Goal: Share content: Distribute website content to other platforms or users

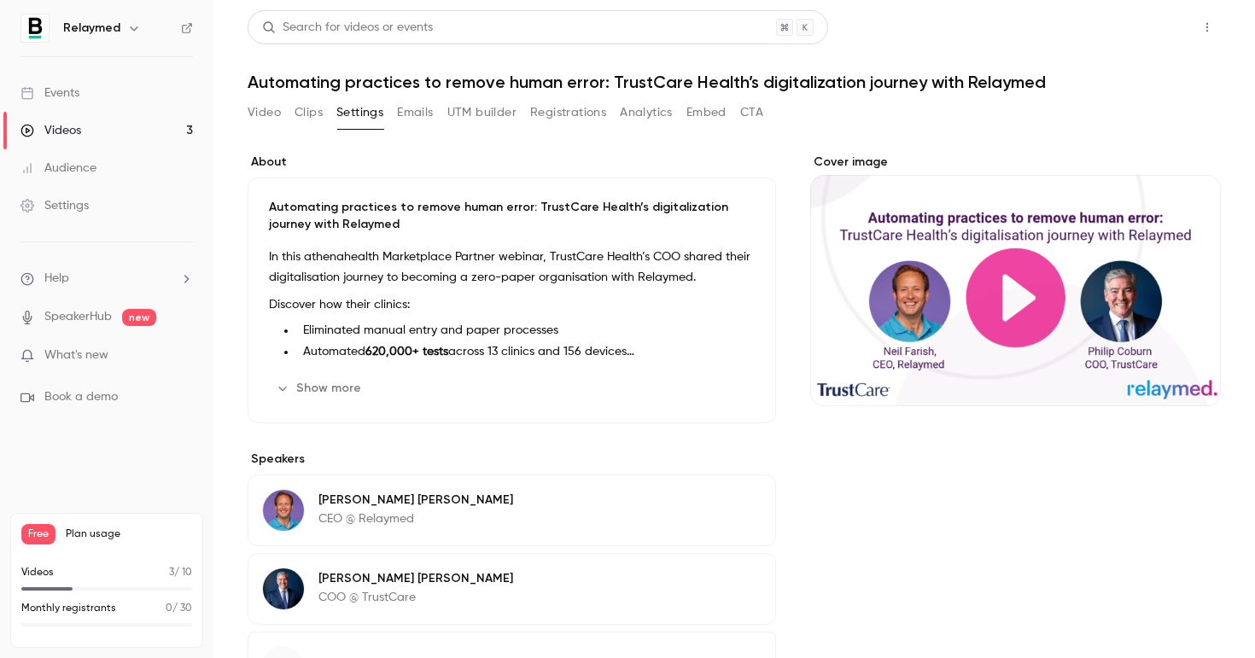
click at [1139, 32] on button "Share" at bounding box center [1145, 27] width 67 height 34
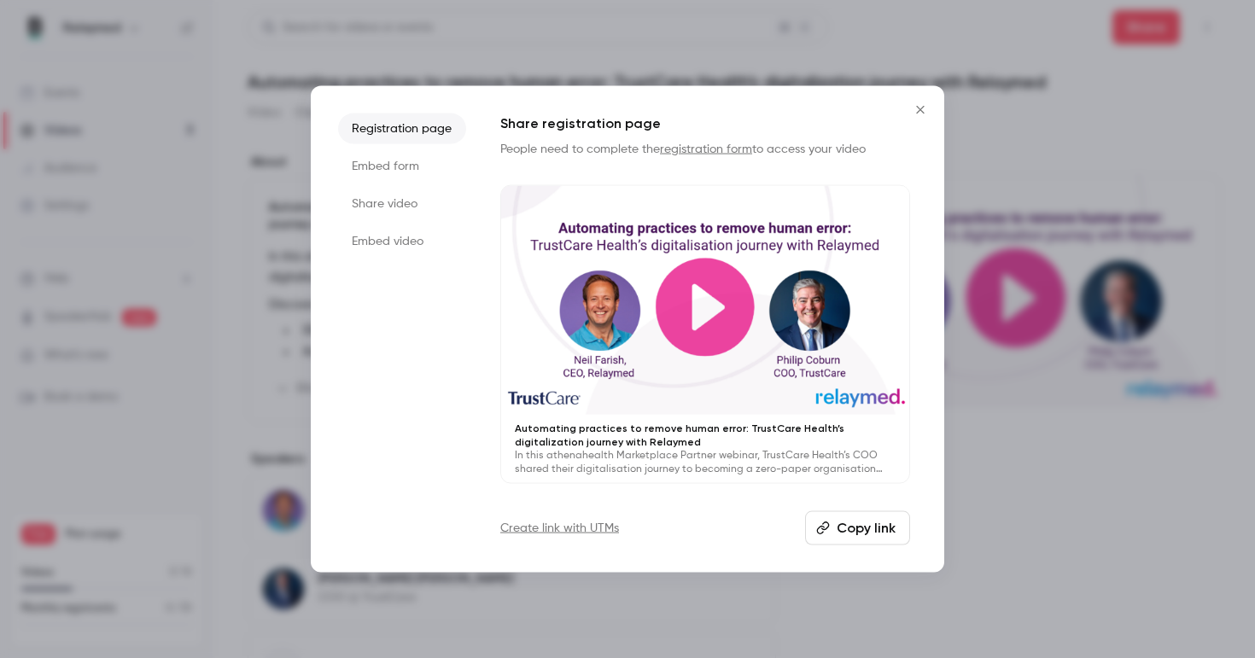
click at [595, 530] on link "Create link with UTMs" at bounding box center [559, 528] width 119 height 17
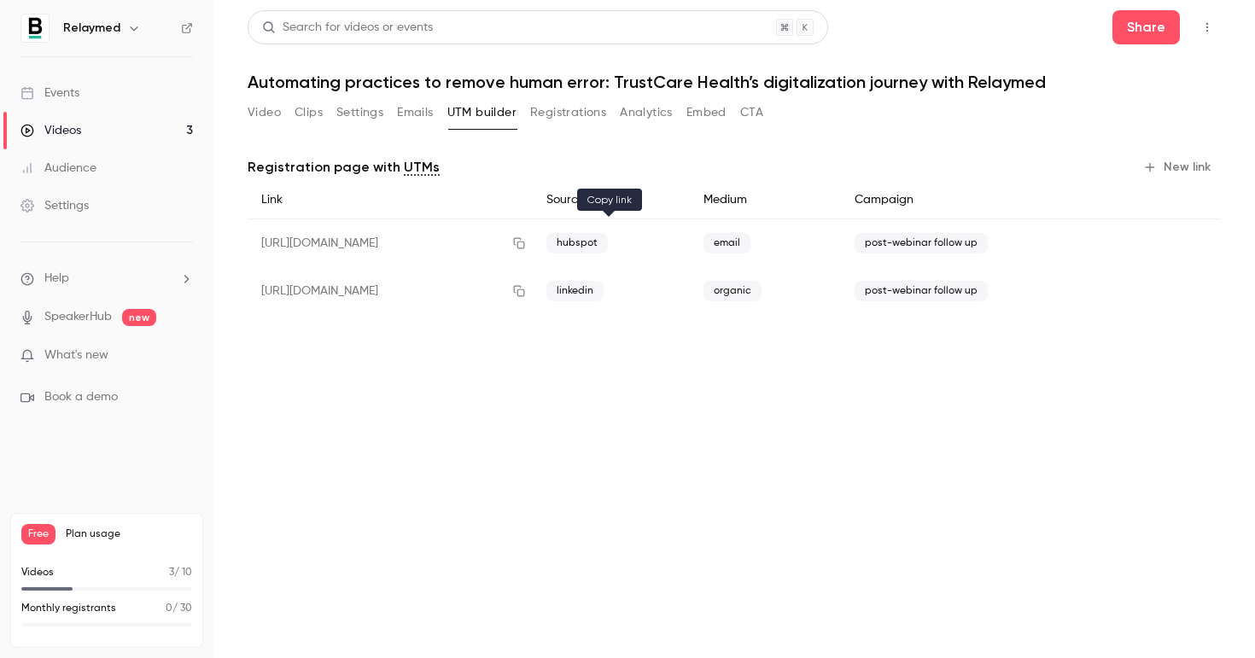
click at [526, 245] on icon "button" at bounding box center [519, 243] width 14 height 12
click at [354, 112] on button "Settings" at bounding box center [359, 112] width 47 height 27
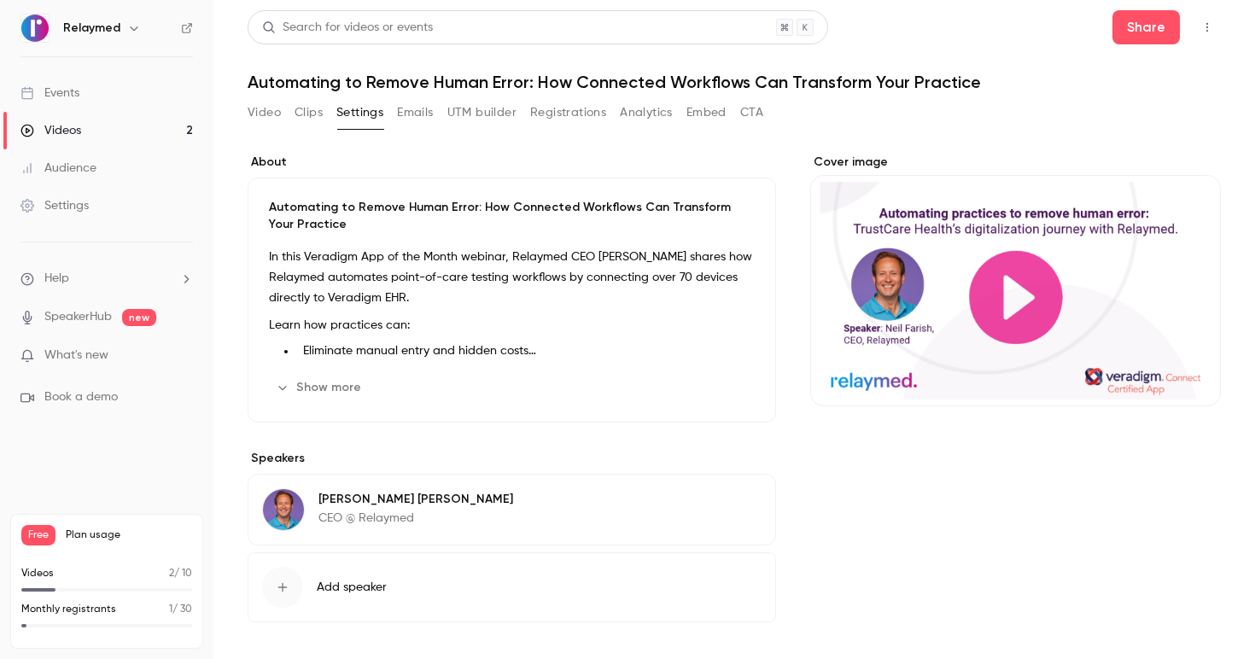
click at [994, 321] on div "Cover image" at bounding box center [1015, 280] width 411 height 253
click at [0, 0] on input "Cover image" at bounding box center [0, 0] width 0 height 0
click at [257, 108] on button "Video" at bounding box center [264, 112] width 33 height 27
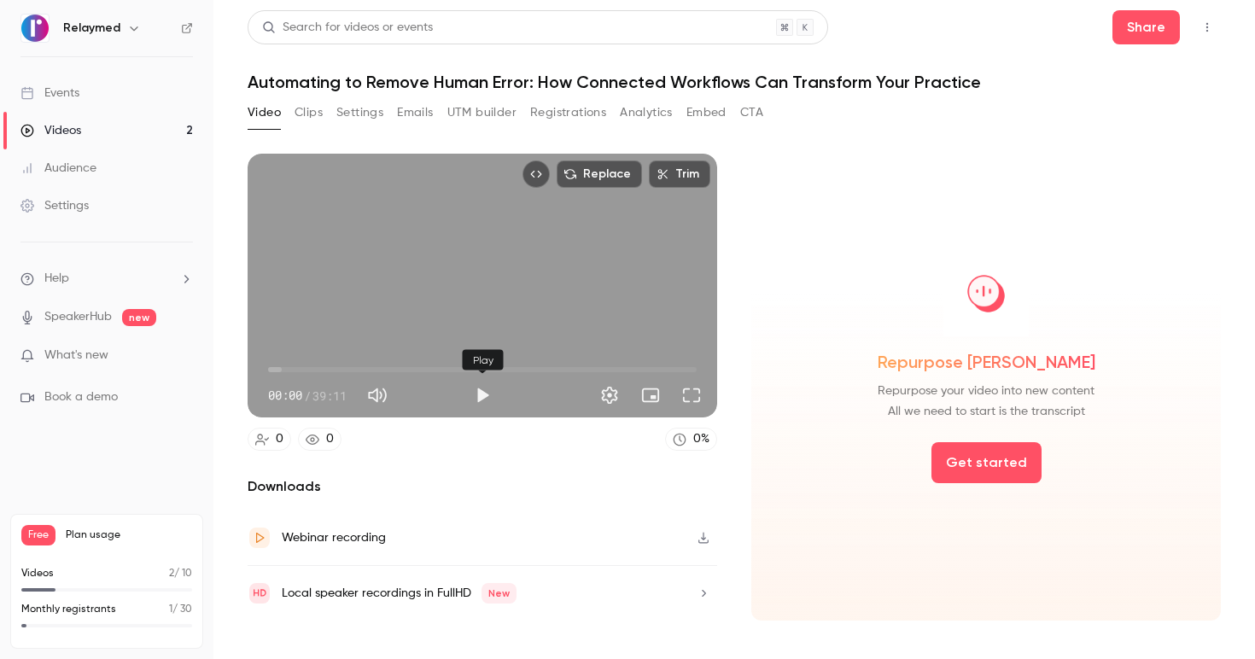
click at [479, 388] on button "Play" at bounding box center [482, 395] width 34 height 34
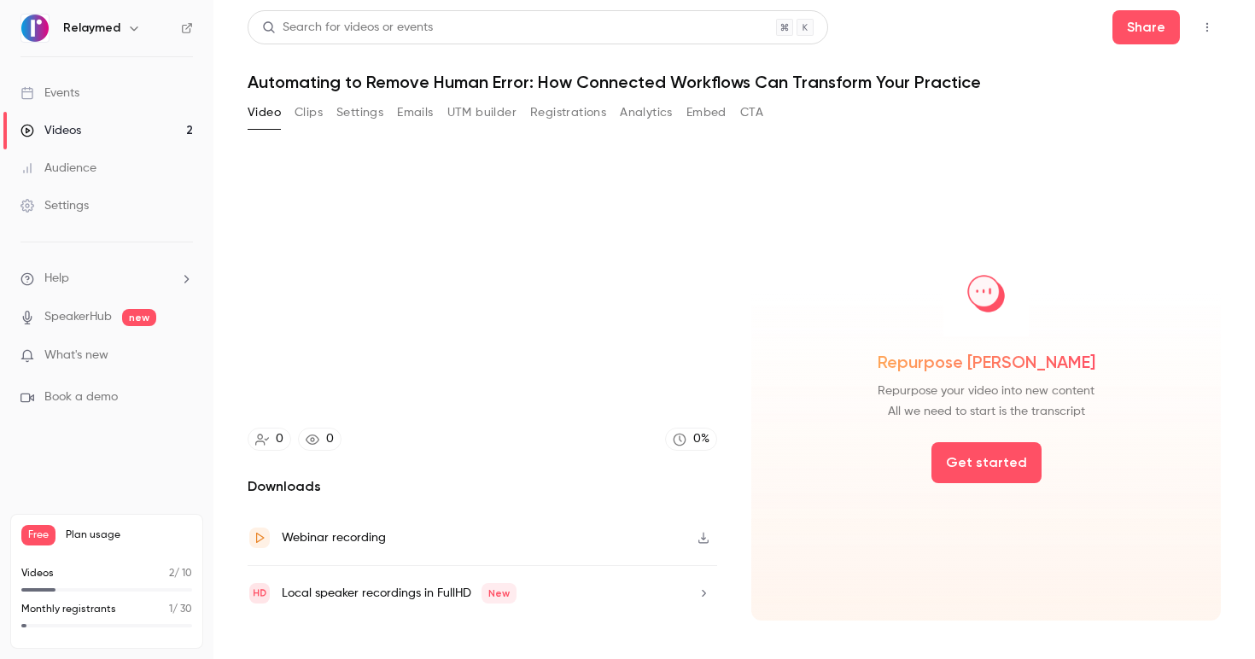
type input "***"
click at [364, 116] on button "Settings" at bounding box center [359, 112] width 47 height 27
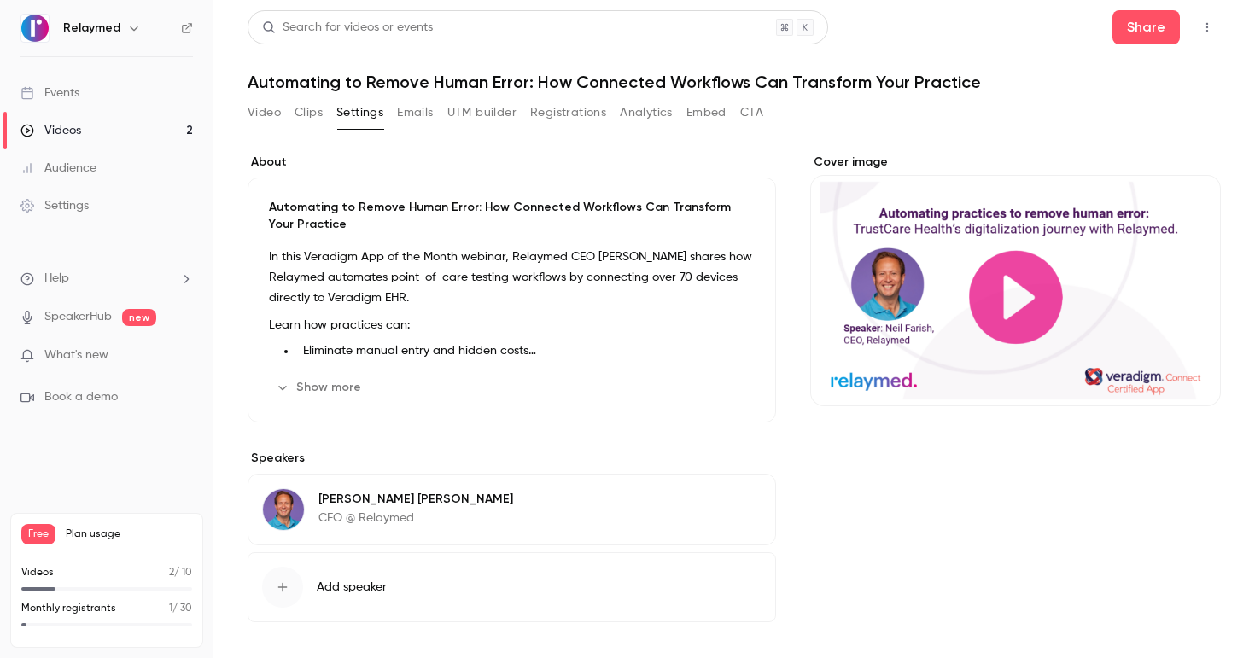
click at [329, 224] on p "Automating to Remove Human Error: How Connected Workflows Can Transform Your Pr…" at bounding box center [512, 216] width 486 height 34
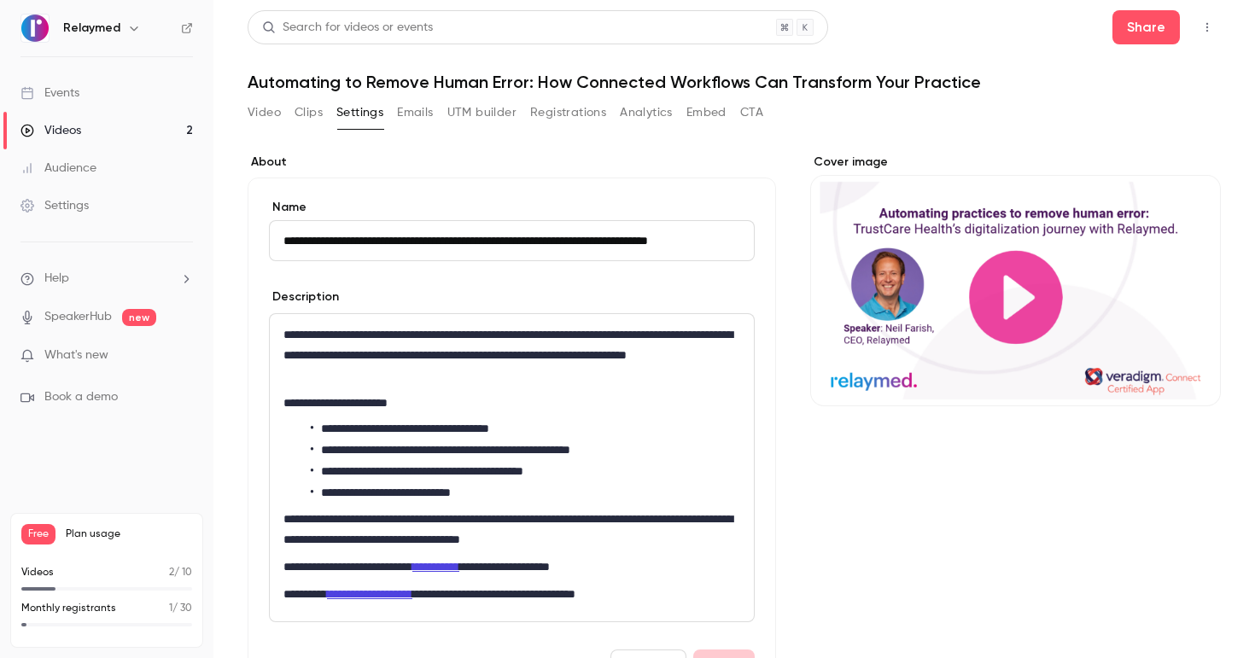
scroll to position [0, 58]
click at [332, 235] on input "**********" at bounding box center [508, 240] width 478 height 41
click at [1103, 218] on div "Cover image" at bounding box center [1015, 280] width 411 height 253
click at [0, 0] on input "Cover image" at bounding box center [0, 0] width 0 height 0
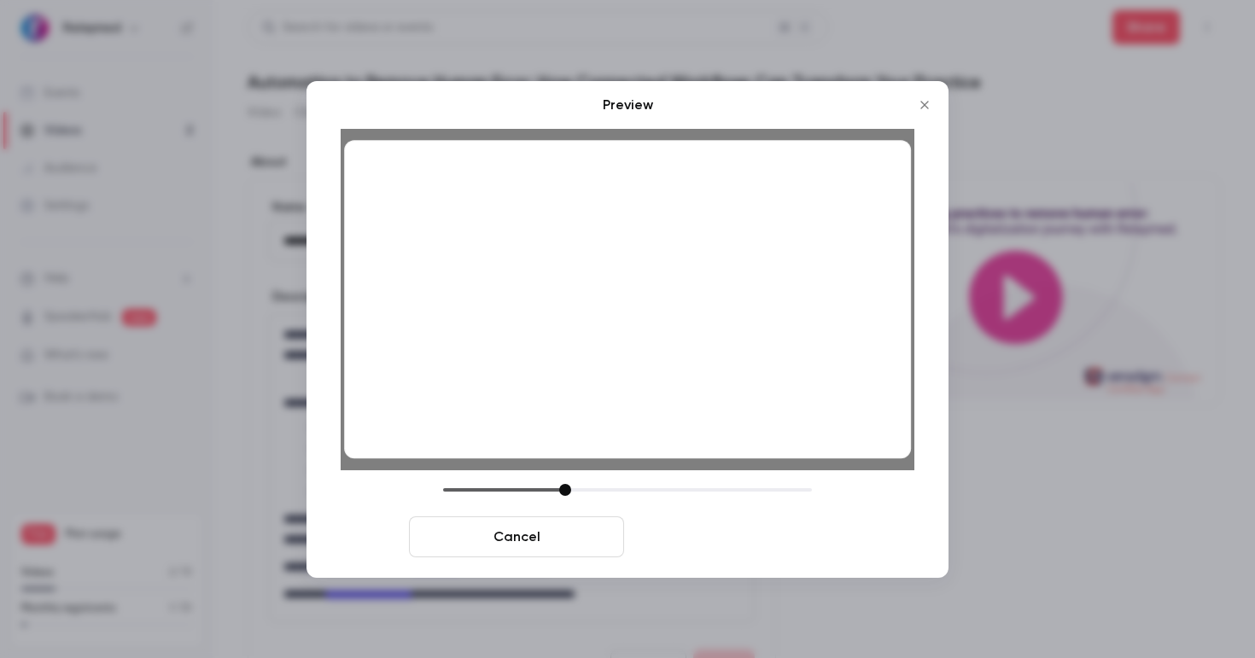
click at [676, 530] on button "Save cover" at bounding box center [738, 536] width 215 height 41
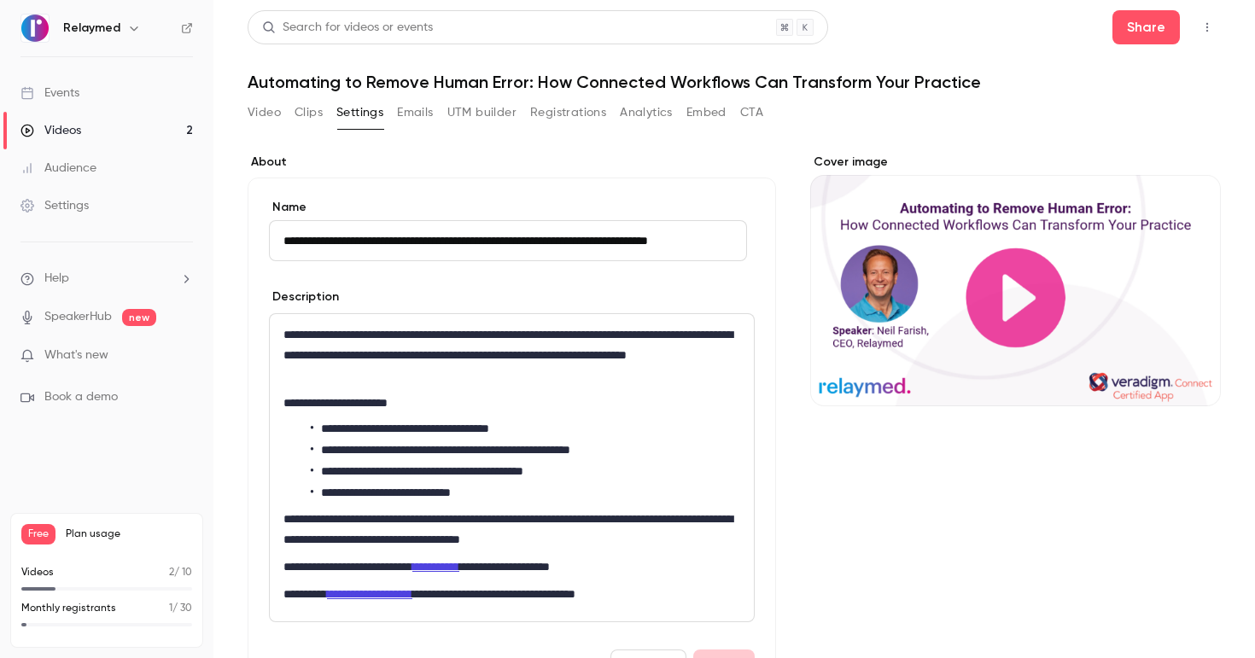
click at [1129, 45] on header "Search for videos or events Share Automating to Remove Human Error: How Connect…" at bounding box center [734, 51] width 973 height 82
click at [829, 124] on div "Video Clips Settings Emails UTM builder Registrations Analytics Embed CTA" at bounding box center [734, 116] width 973 height 34
click at [1128, 13] on button "Share" at bounding box center [1145, 27] width 67 height 34
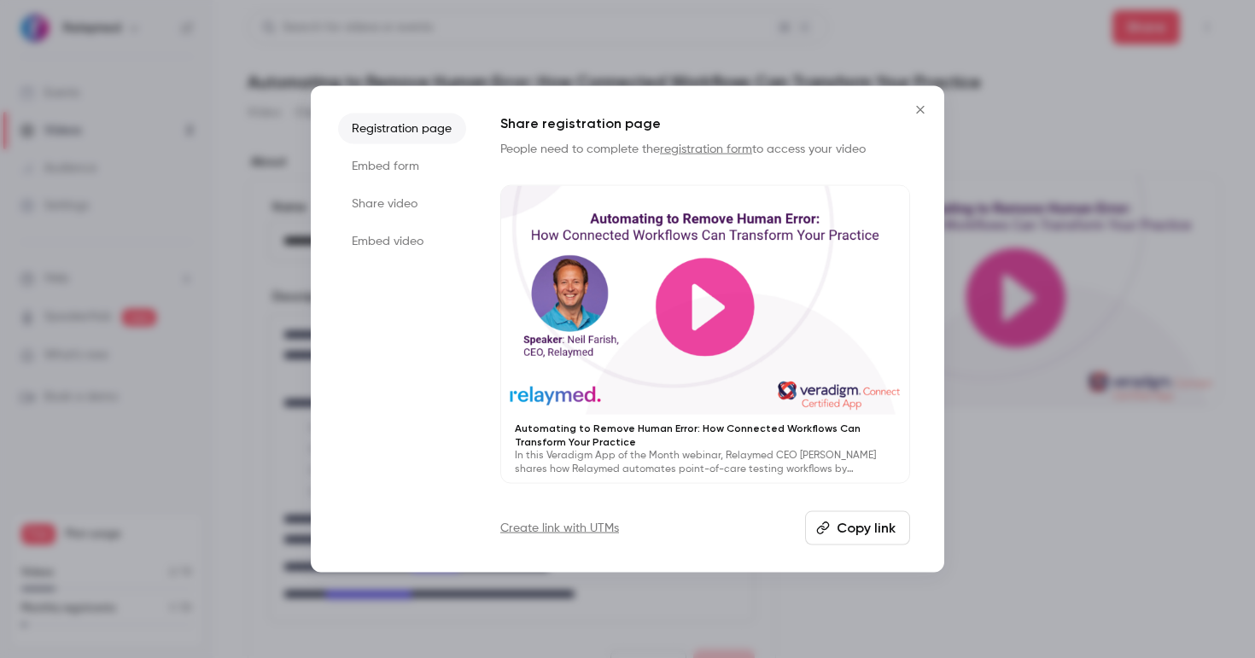
click at [849, 527] on button "Copy link" at bounding box center [857, 528] width 105 height 34
click at [560, 524] on link "Create link with UTMs" at bounding box center [559, 528] width 119 height 17
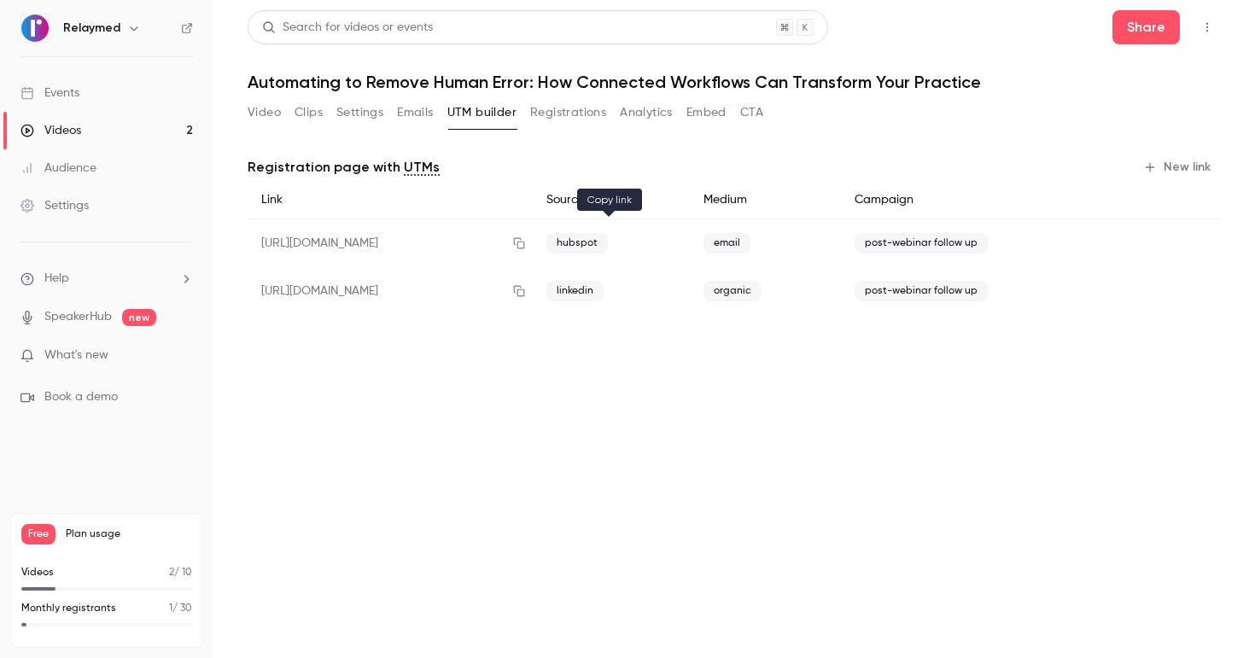
click at [533, 249] on button "button" at bounding box center [518, 243] width 27 height 27
click at [130, 87] on link "Events" at bounding box center [106, 93] width 213 height 38
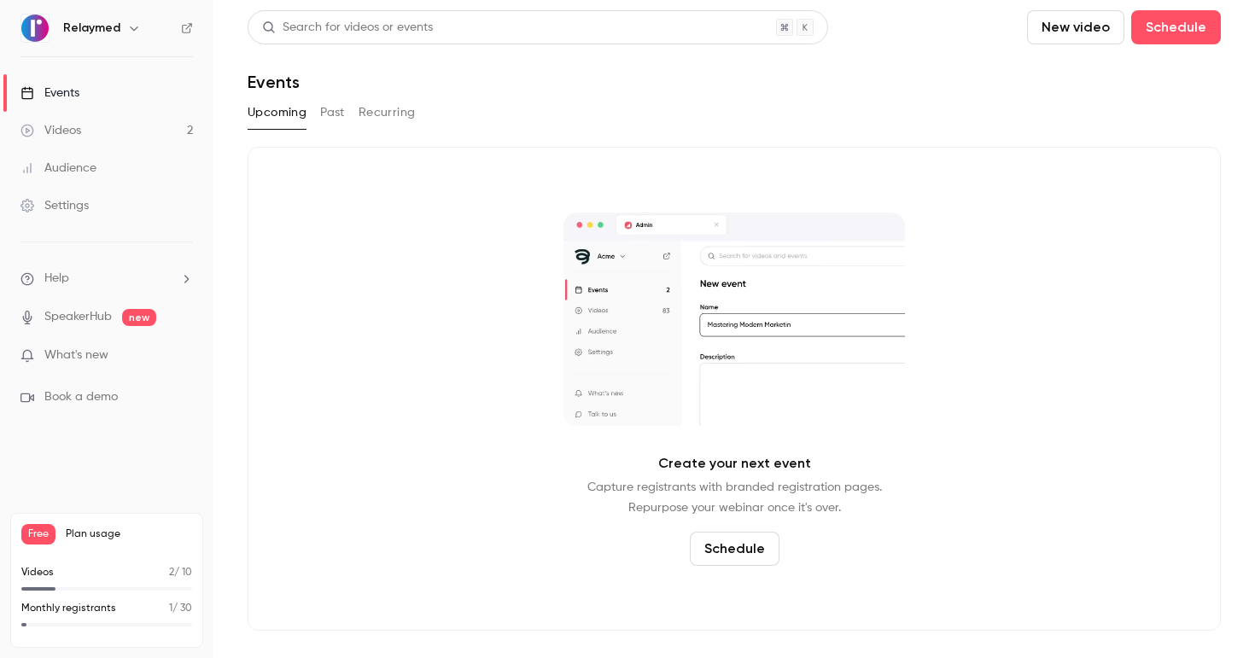
click at [339, 119] on button "Past" at bounding box center [332, 112] width 25 height 27
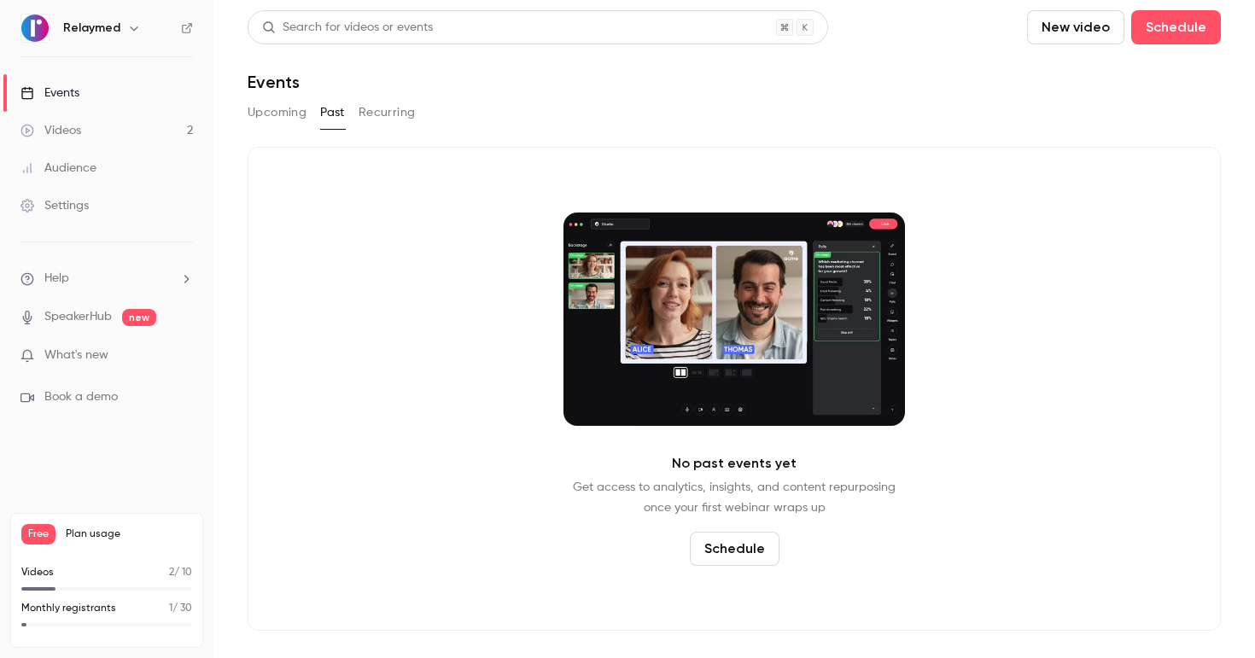
click at [373, 116] on button "Recurring" at bounding box center [386, 112] width 57 height 27
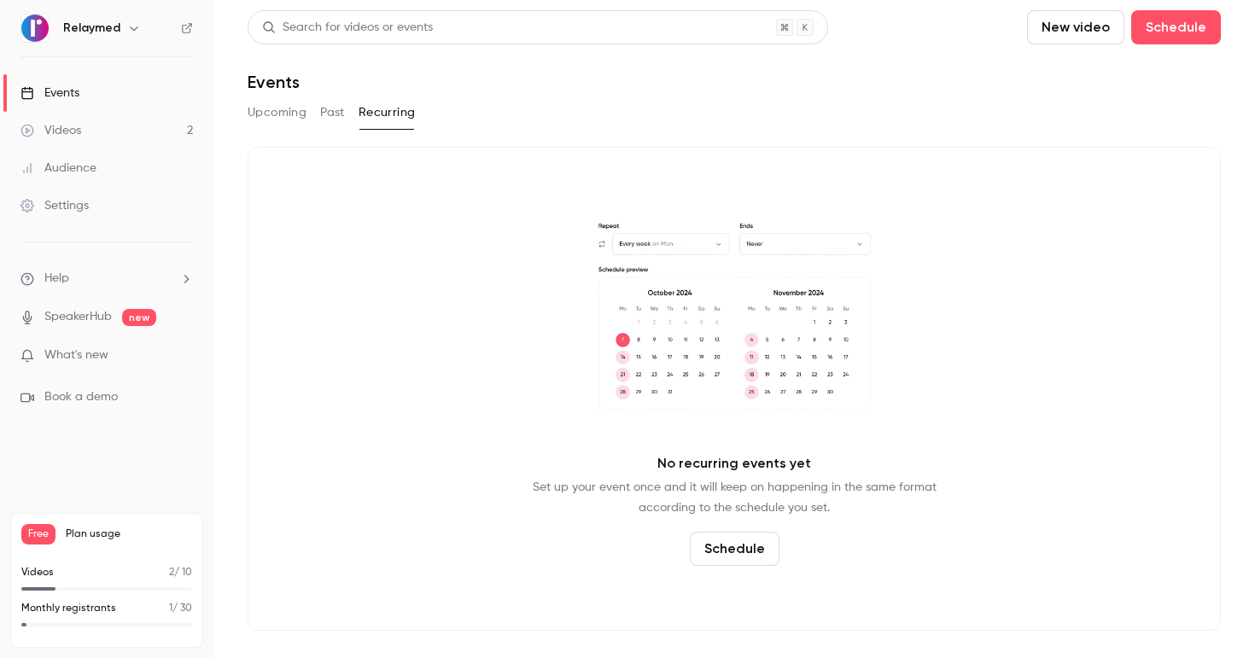
click at [326, 113] on button "Past" at bounding box center [332, 112] width 25 height 27
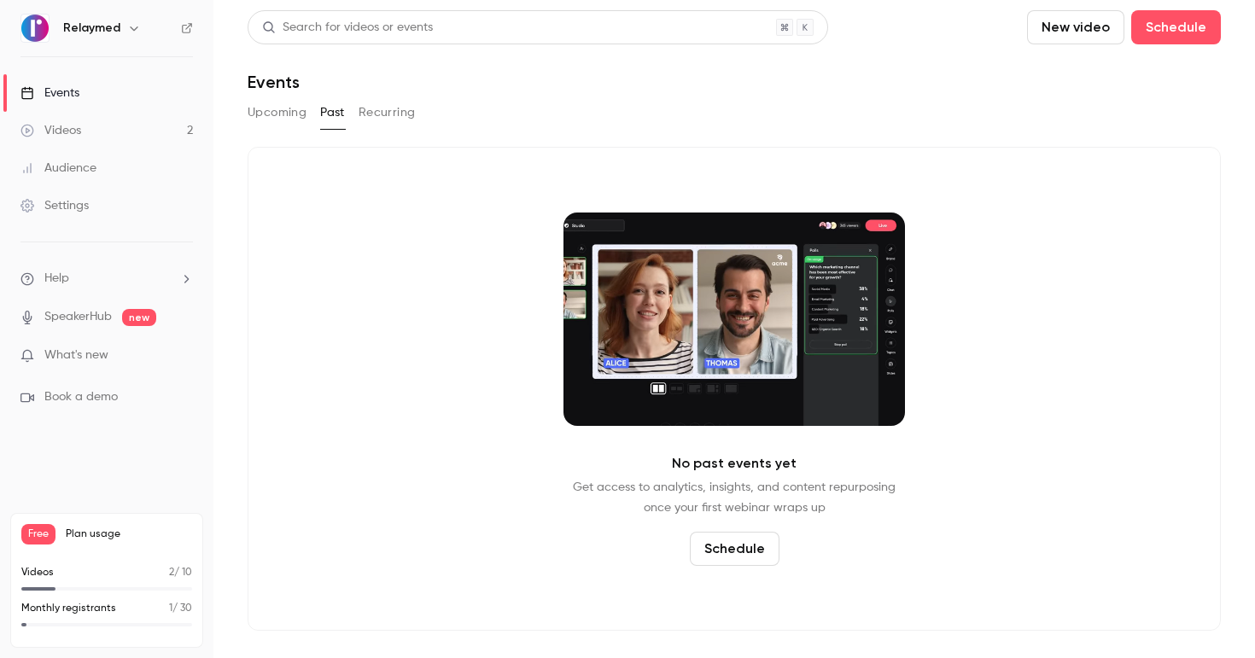
click at [279, 114] on button "Upcoming" at bounding box center [277, 112] width 59 height 27
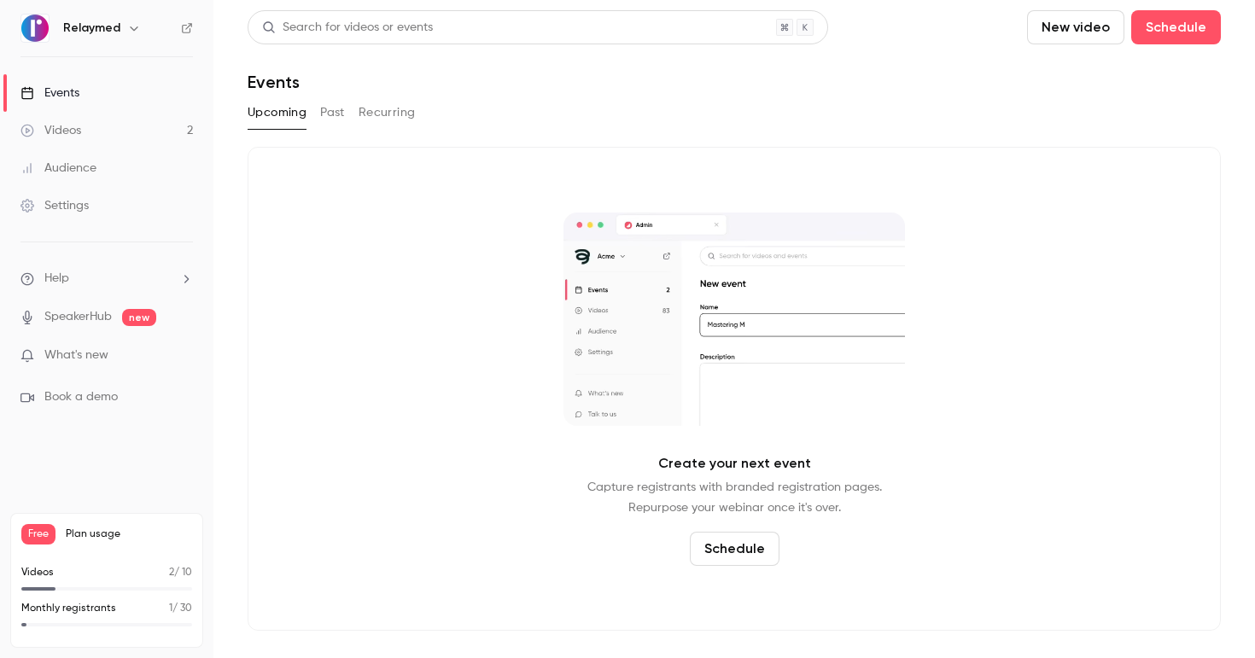
click at [86, 23] on h6 "Relaymed" at bounding box center [91, 28] width 57 height 17
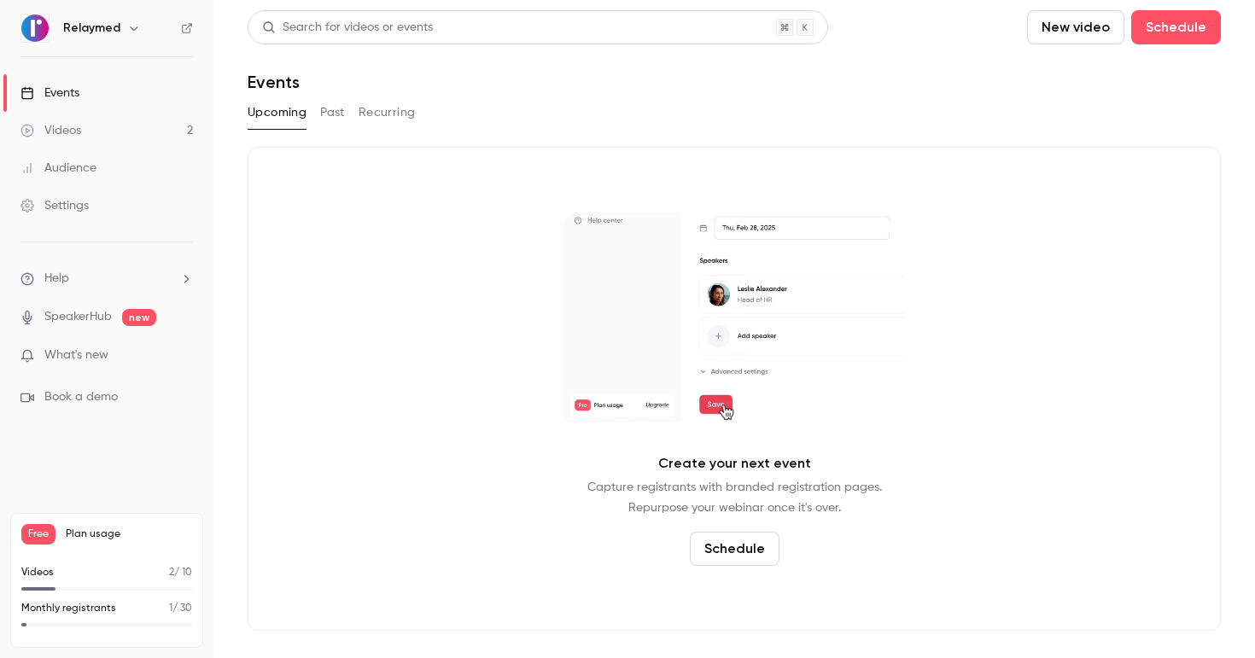
click at [133, 28] on icon "button" at bounding box center [134, 28] width 8 height 4
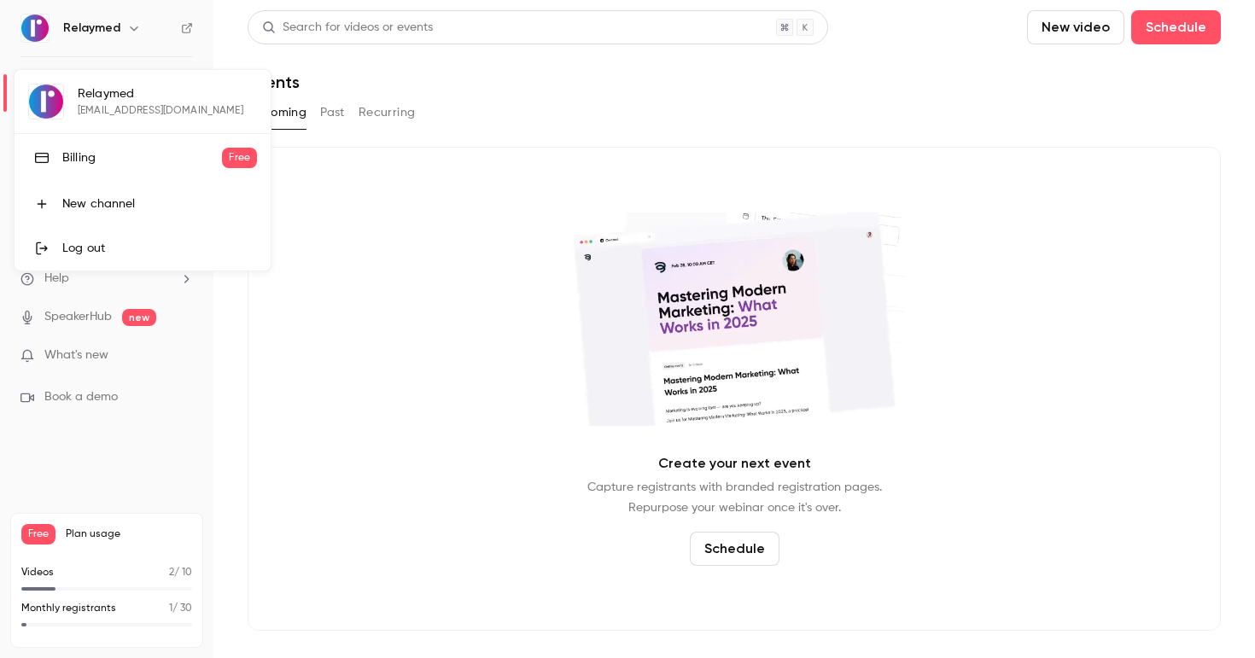
click at [82, 96] on div "Relaymed wura@wearebridge.co.uk Billing Free New channel Log out" at bounding box center [143, 170] width 256 height 201
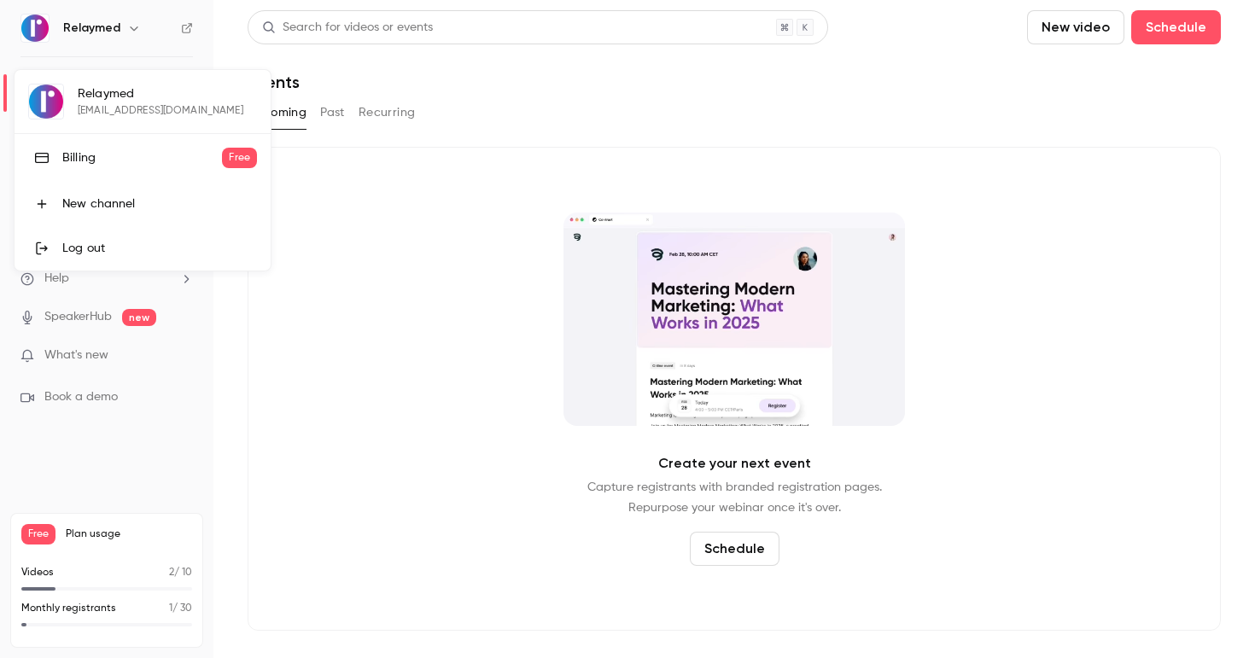
click at [102, 92] on div "Relaymed wura@wearebridge.co.uk Billing Free New channel Log out" at bounding box center [143, 170] width 256 height 201
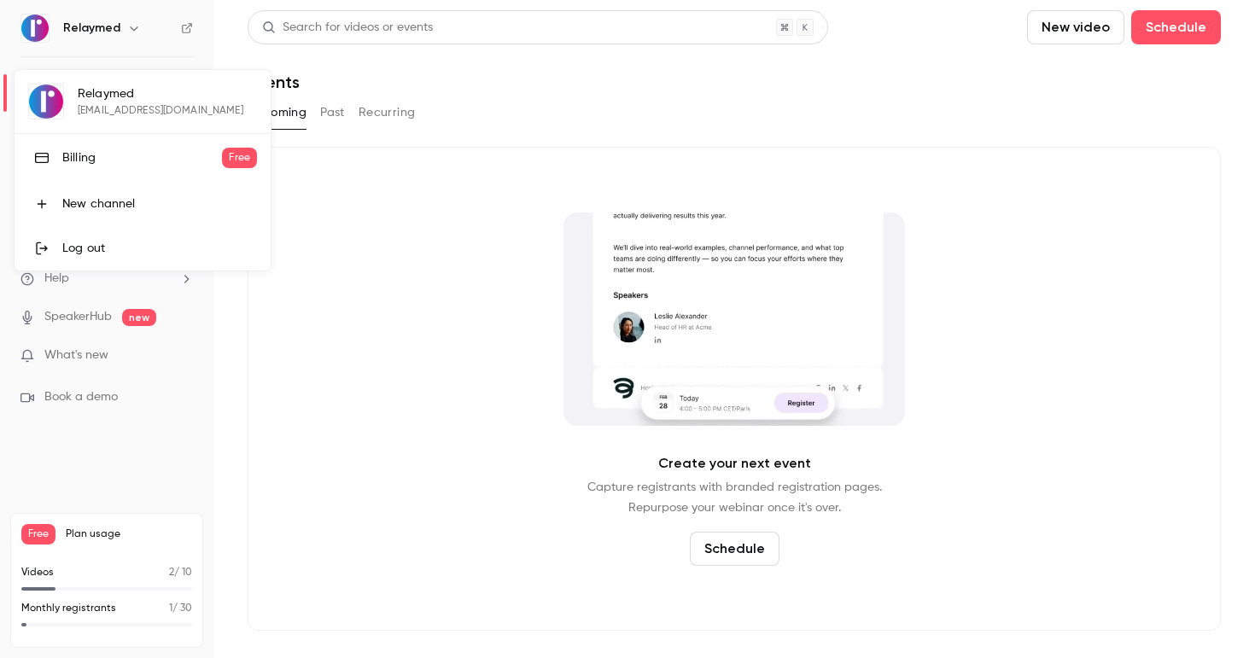
click at [44, 97] on div "Relaymed wura@wearebridge.co.uk Billing Free New channel Log out" at bounding box center [143, 170] width 256 height 201
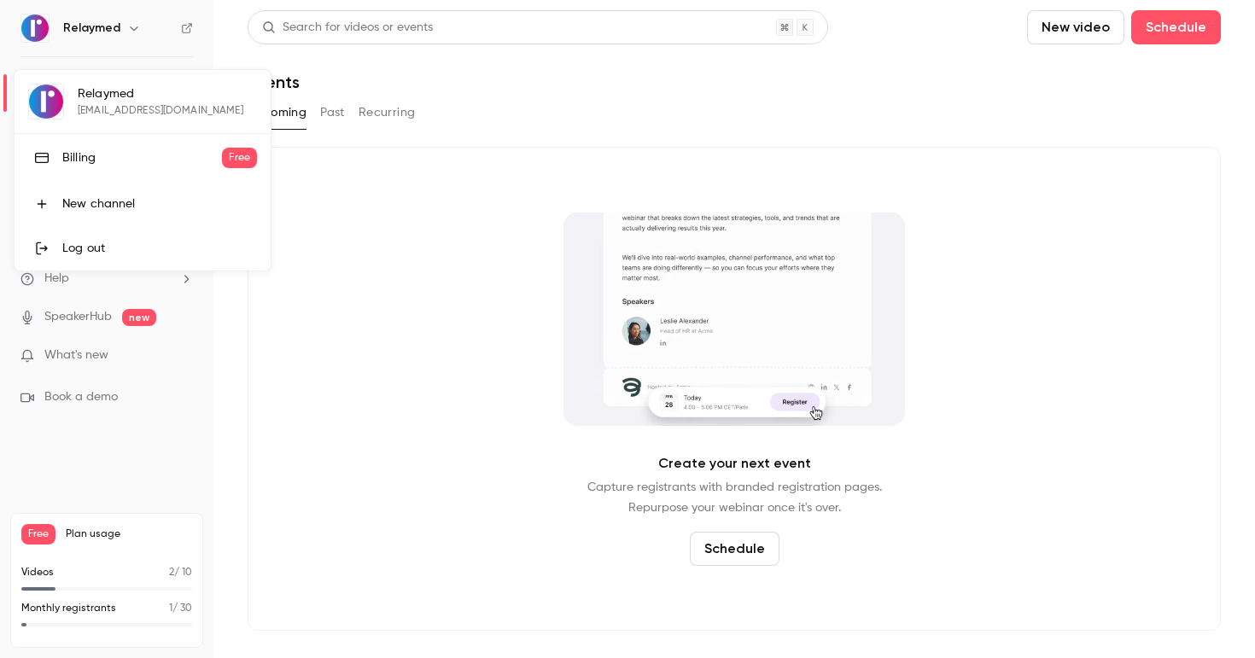
click at [188, 26] on div at bounding box center [627, 329] width 1255 height 658
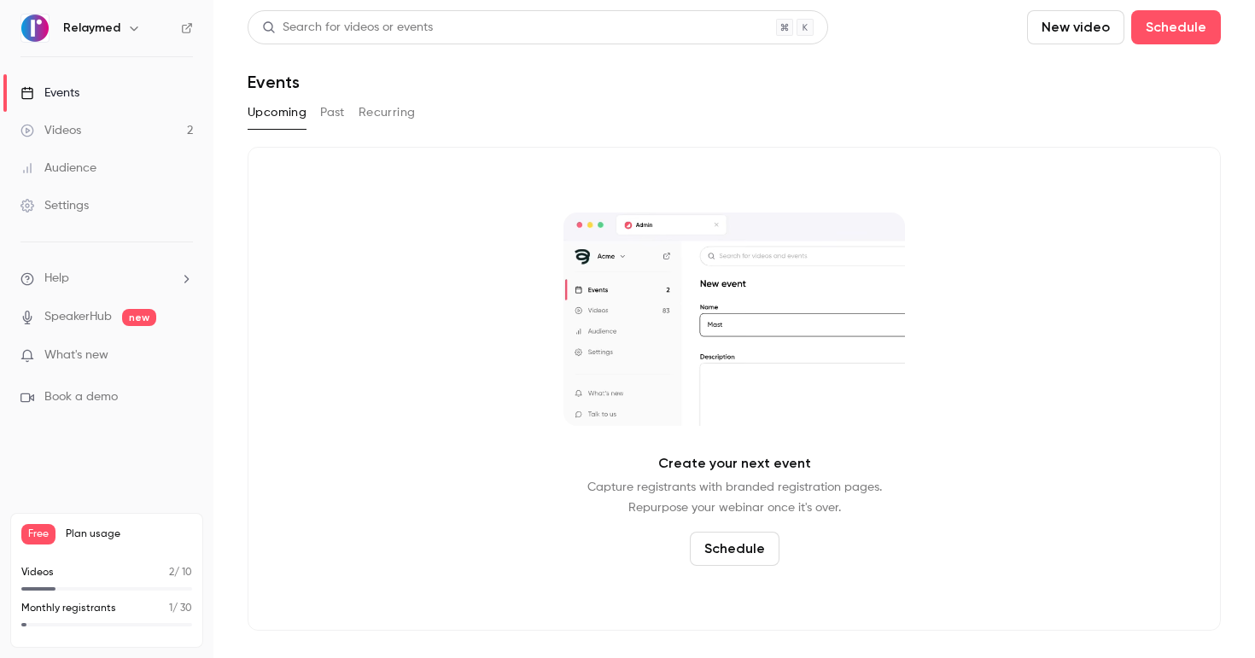
click at [184, 30] on icon at bounding box center [187, 28] width 12 height 12
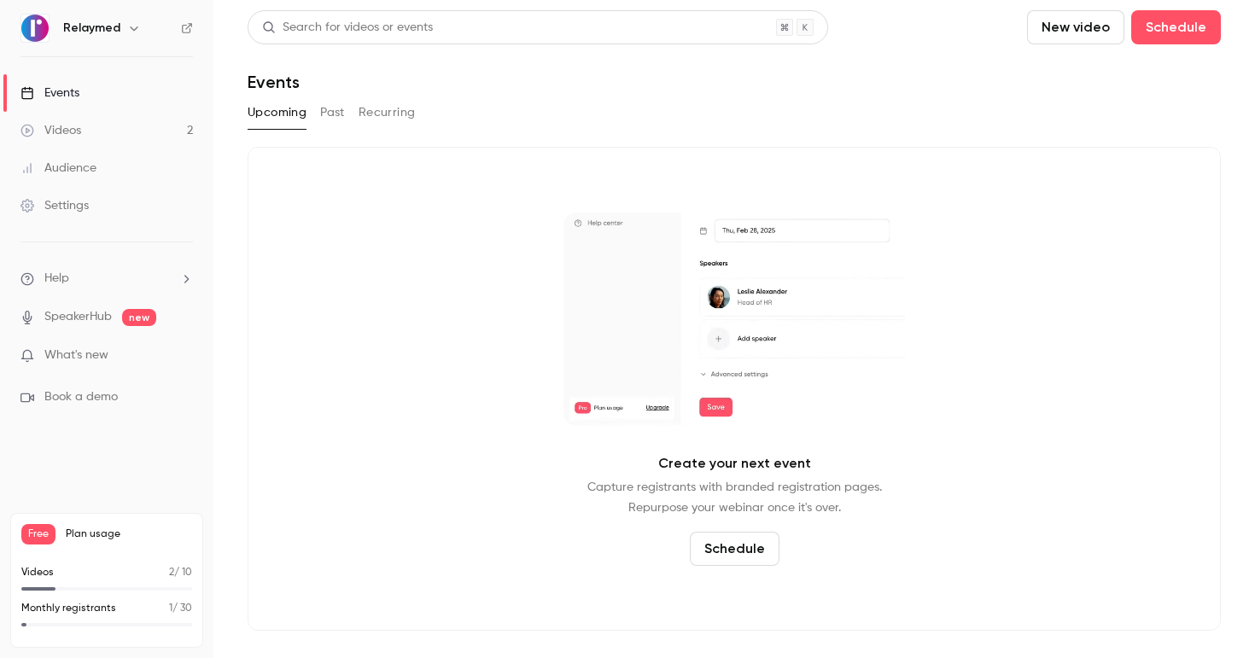
click at [87, 132] on link "Videos 2" at bounding box center [106, 131] width 213 height 38
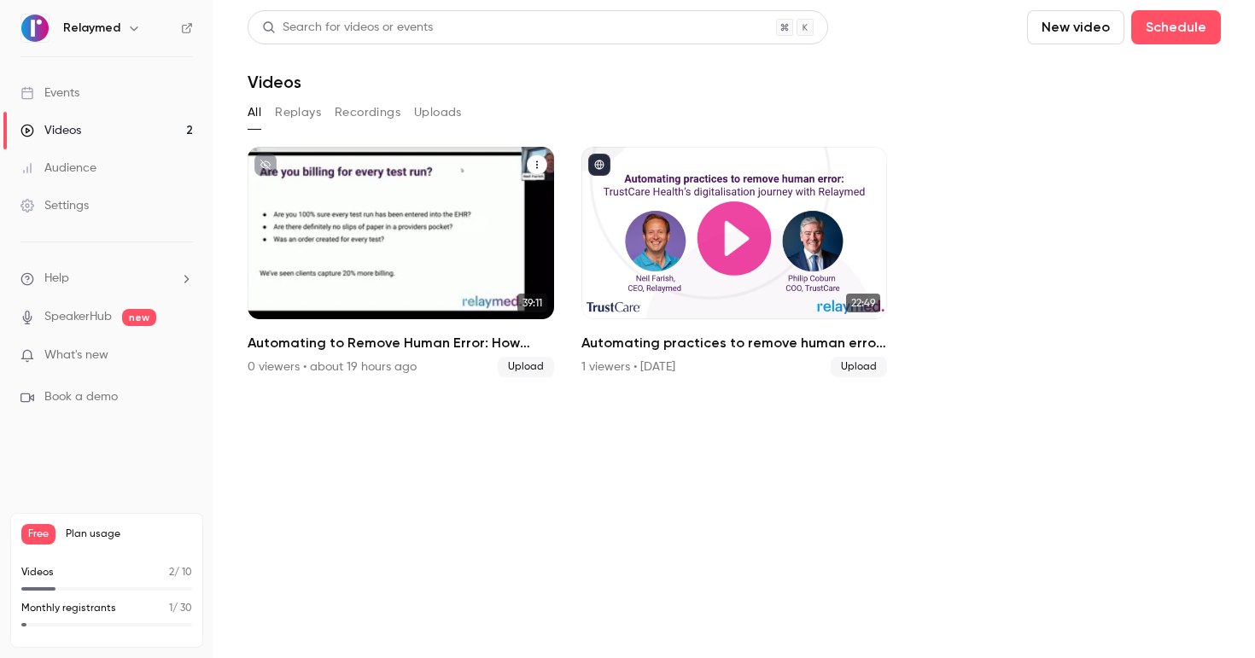
click at [393, 346] on h2 "Automating to Remove Human Error: How Connected Workflows Can Transform Your Pr…" at bounding box center [401, 343] width 306 height 20
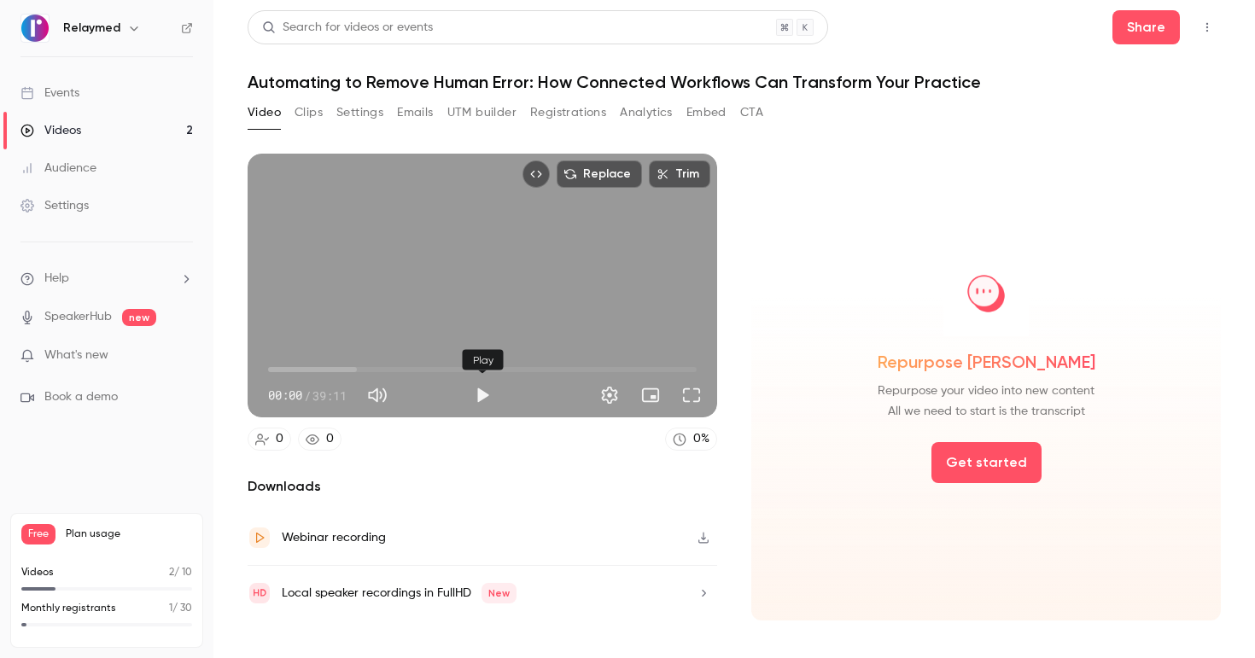
click at [477, 397] on button "Play" at bounding box center [482, 395] width 34 height 34
click at [475, 393] on button "Pause" at bounding box center [482, 395] width 34 height 34
click at [1145, 28] on button "Share" at bounding box center [1145, 27] width 67 height 34
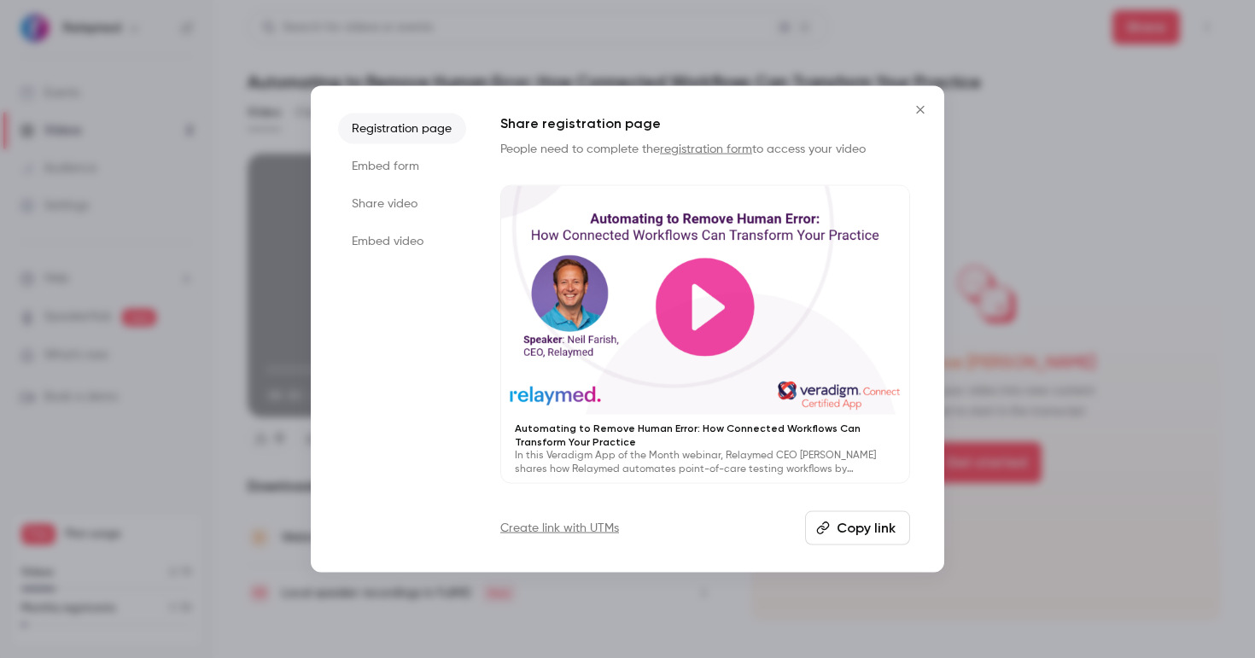
click at [394, 213] on li "Share video" at bounding box center [402, 203] width 128 height 31
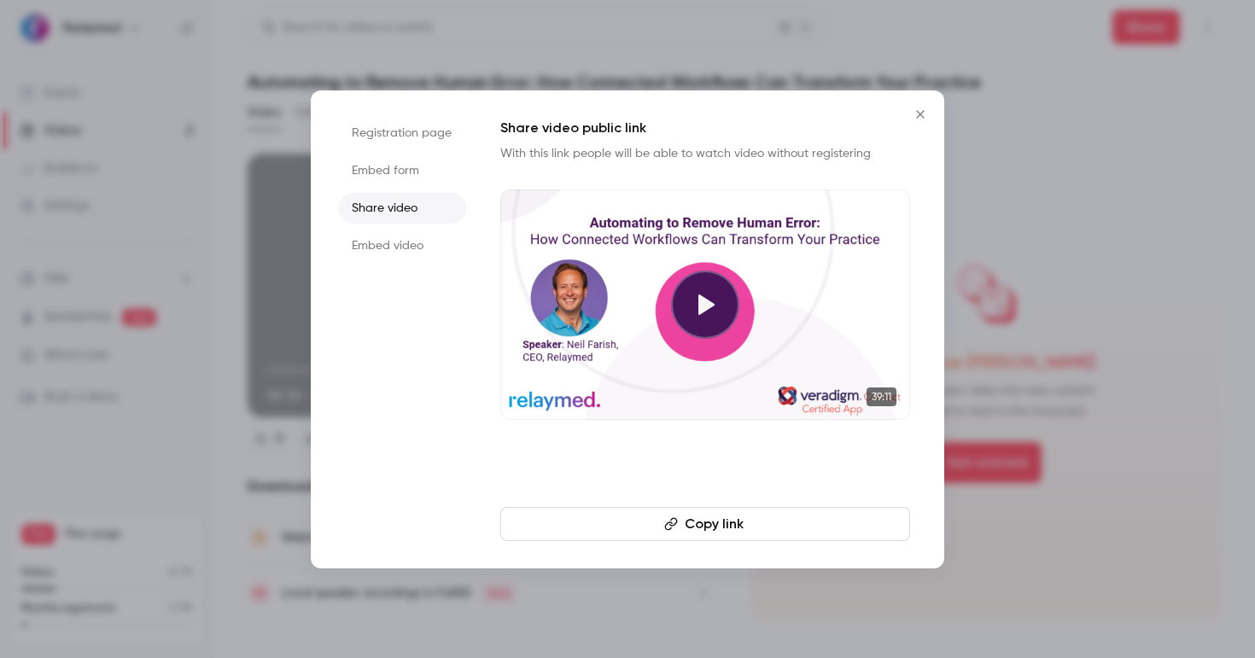
click at [421, 246] on li "Embed video" at bounding box center [402, 245] width 128 height 31
click at [928, 113] on icon "Close" at bounding box center [920, 115] width 20 height 14
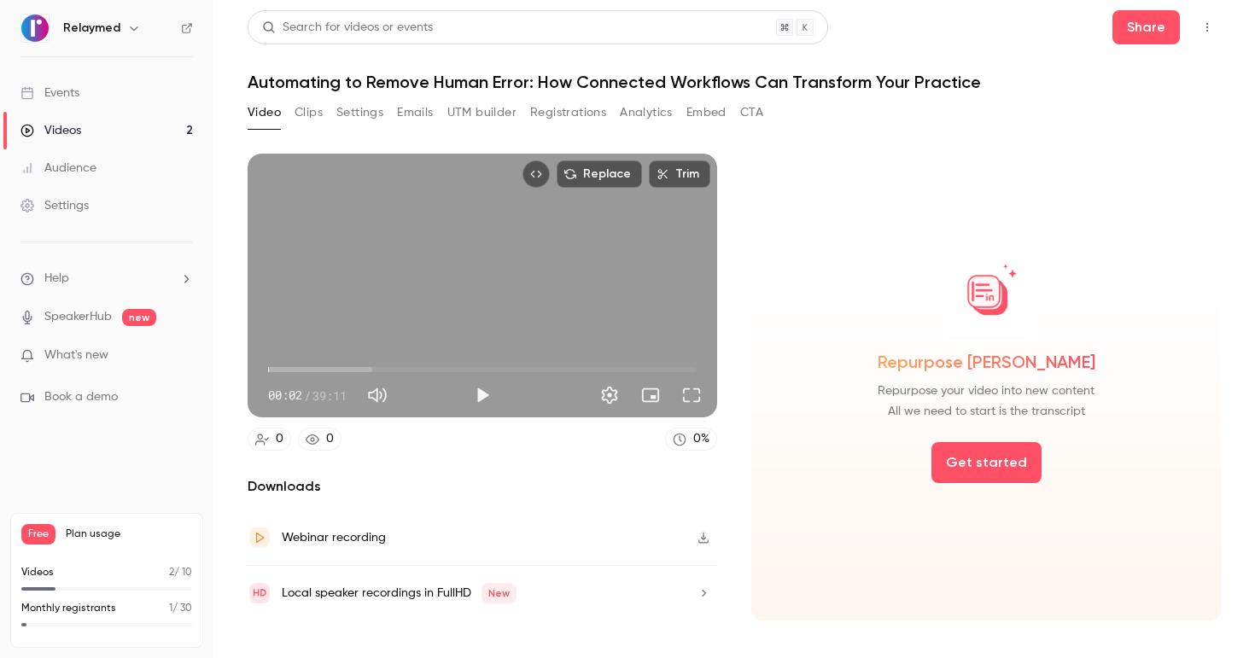
click at [1203, 30] on icon "Top Bar Actions" at bounding box center [1207, 27] width 14 height 12
click at [1156, 67] on div "Publish on Channel" at bounding box center [1141, 70] width 133 height 17
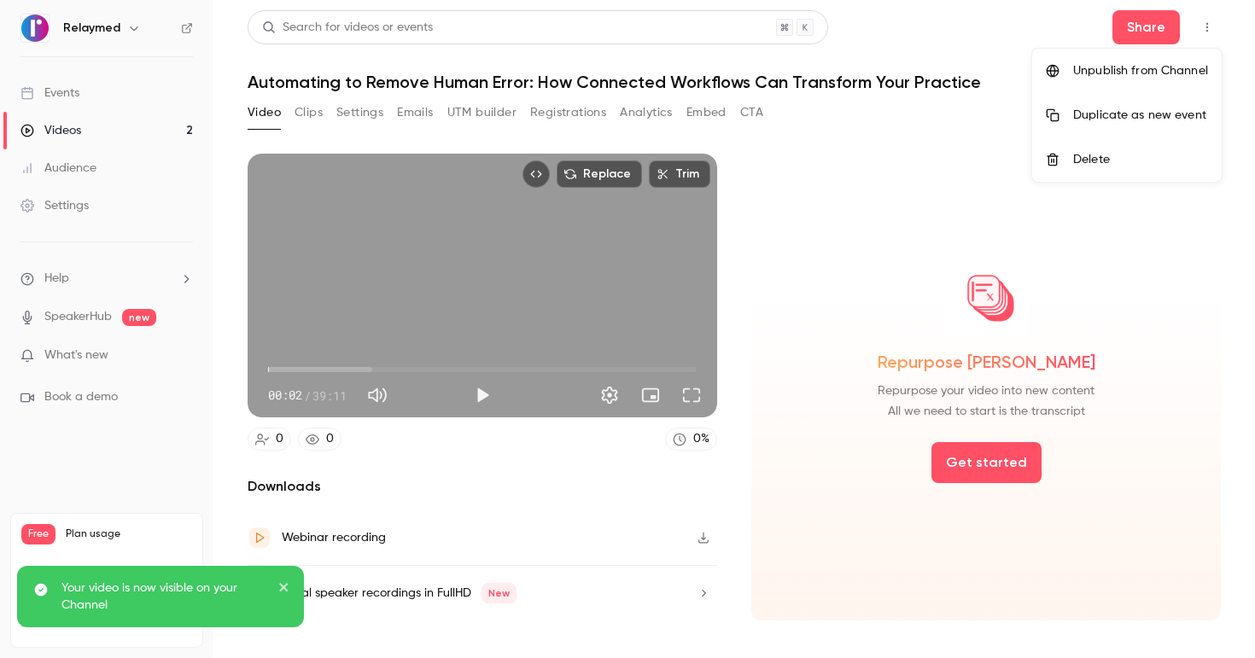
click at [486, 389] on div at bounding box center [627, 329] width 1255 height 658
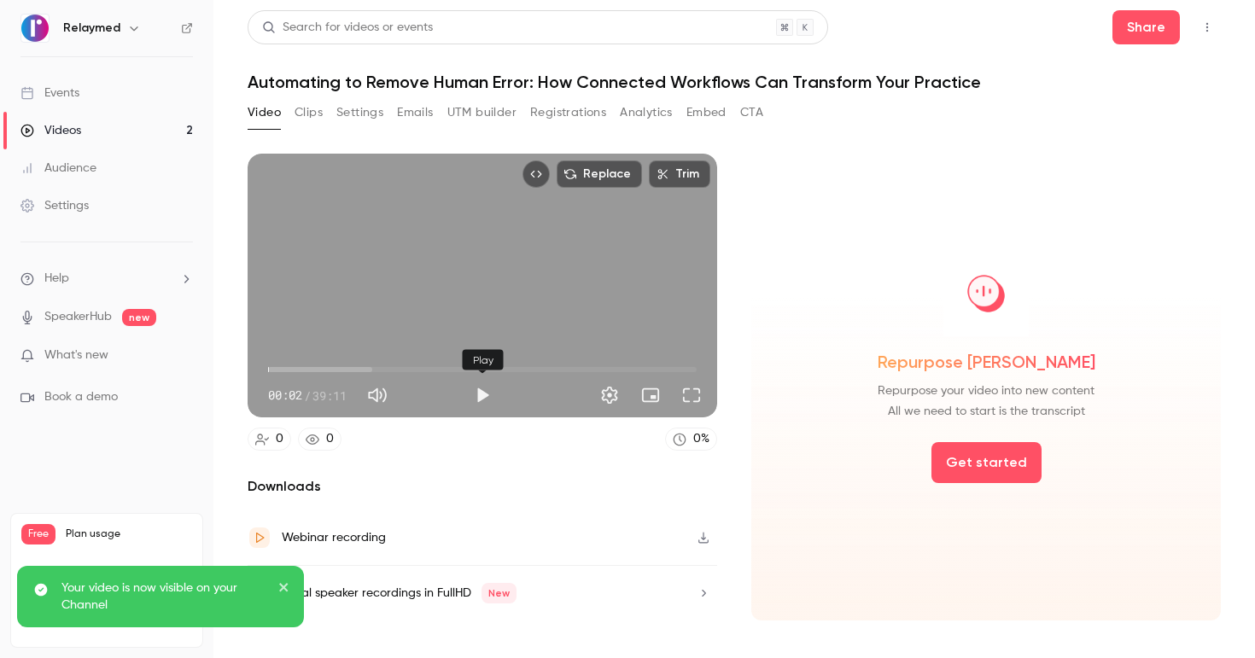
click at [484, 396] on button "Play" at bounding box center [482, 395] width 34 height 34
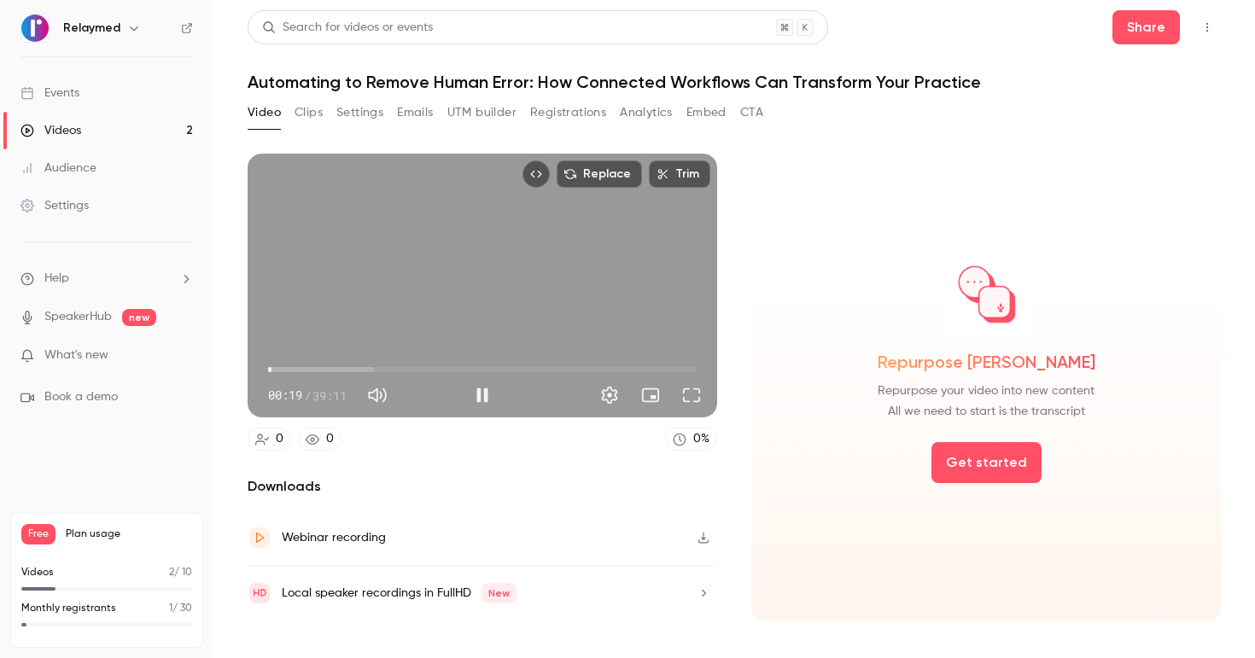
click at [344, 370] on span "00:19" at bounding box center [482, 369] width 428 height 27
click at [435, 289] on div "Replace Trim 06:57 06:57 / 39:11" at bounding box center [482, 286] width 469 height 264
type input "*****"
